Goal: Information Seeking & Learning: Learn about a topic

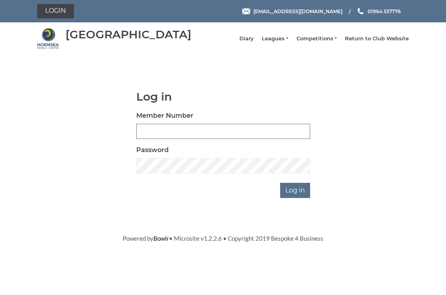
type input "0326"
click at [297, 195] on input "Log in" at bounding box center [295, 190] width 30 height 15
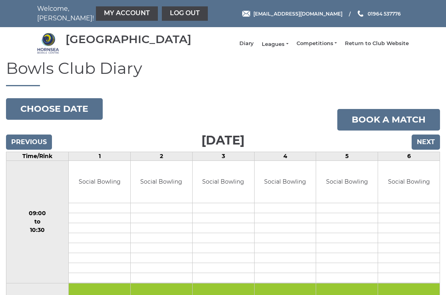
click at [281, 47] on link "Leagues" at bounding box center [274, 44] width 26 height 7
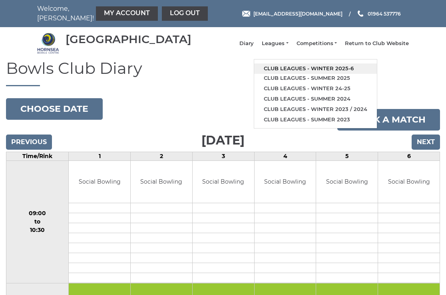
click at [301, 69] on link "Club leagues - Winter 2025-6" at bounding box center [315, 68] width 123 height 10
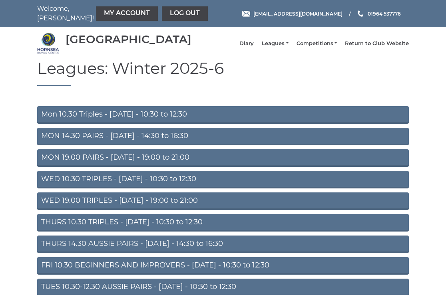
click at [119, 118] on link "Mon 10.30 Triples - [DATE] - 10:30 to 12:30" at bounding box center [222, 115] width 371 height 18
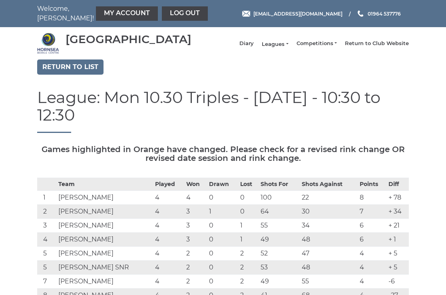
click at [280, 46] on link "Leagues" at bounding box center [274, 44] width 26 height 7
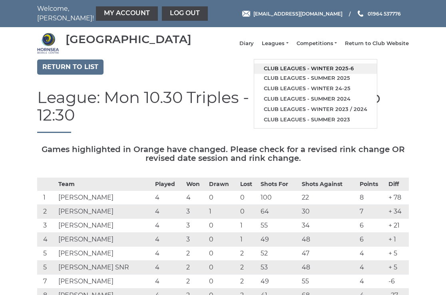
click at [292, 73] on link "Club leagues - Winter 2025-6" at bounding box center [315, 68] width 123 height 10
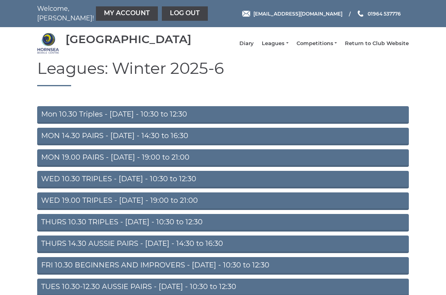
click at [120, 248] on link "THURS 14.30 AUSSIE PAIRS - [DATE] - 14:30 to 16:30" at bounding box center [222, 245] width 371 height 18
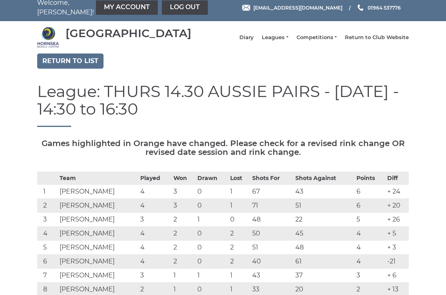
scroll to position [0, 0]
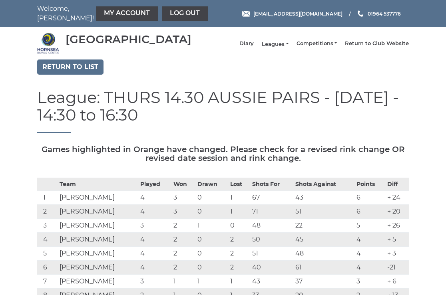
click at [284, 48] on link "Leagues" at bounding box center [274, 44] width 26 height 7
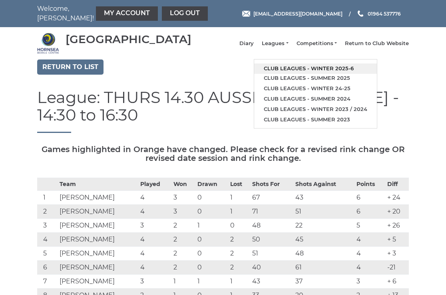
click at [308, 70] on link "Club leagues - Winter 2025-6" at bounding box center [315, 68] width 123 height 10
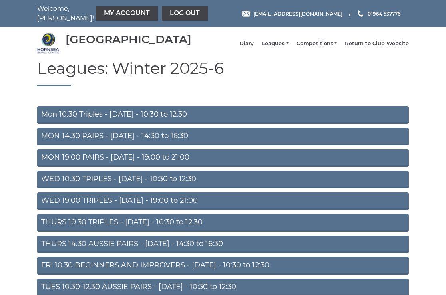
click at [125, 118] on link "Mon 10.30 Triples - [DATE] - 10:30 to 12:30" at bounding box center [222, 115] width 371 height 18
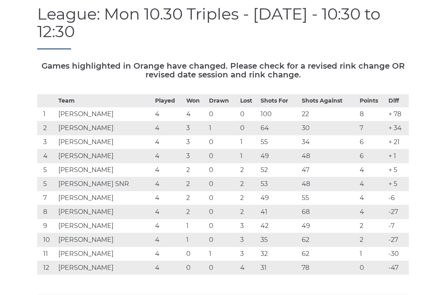
scroll to position [-2, 0]
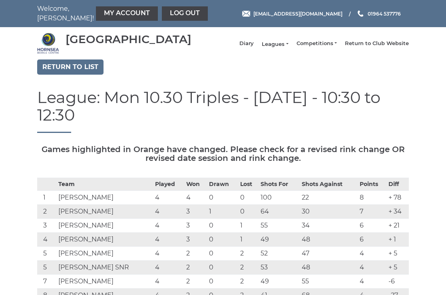
click at [279, 48] on link "Leagues" at bounding box center [274, 44] width 26 height 7
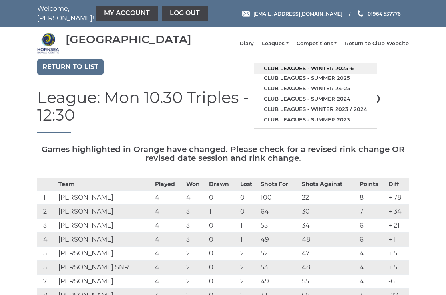
click at [303, 71] on link "Club leagues - Winter 2025-6" at bounding box center [315, 68] width 123 height 10
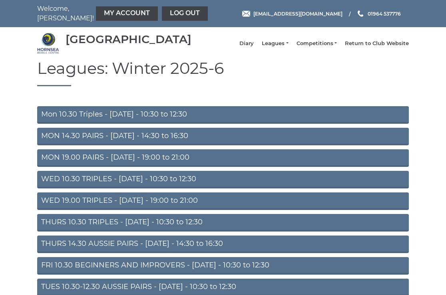
click at [139, 248] on link "THURS 14.30 AUSSIE PAIRS - [DATE] - 14:30 to 16:30" at bounding box center [222, 245] width 371 height 18
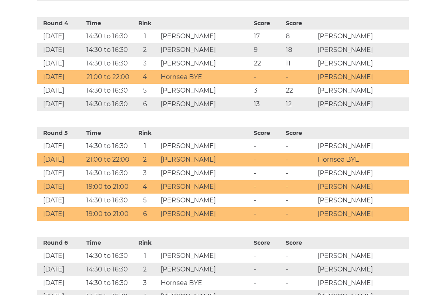
scroll to position [739, 0]
